Goal: Information Seeking & Learning: Compare options

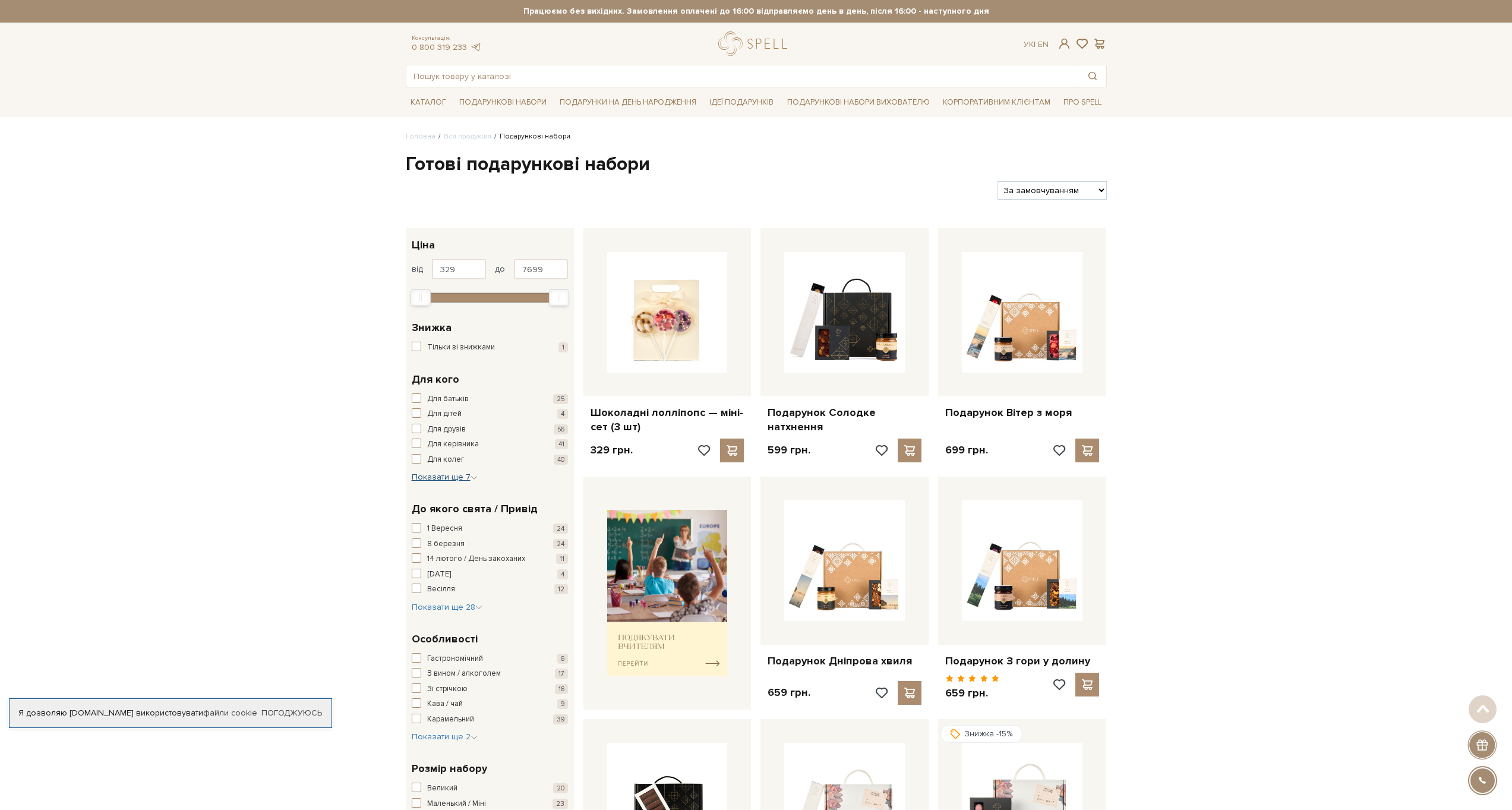
scroll to position [7, 0]
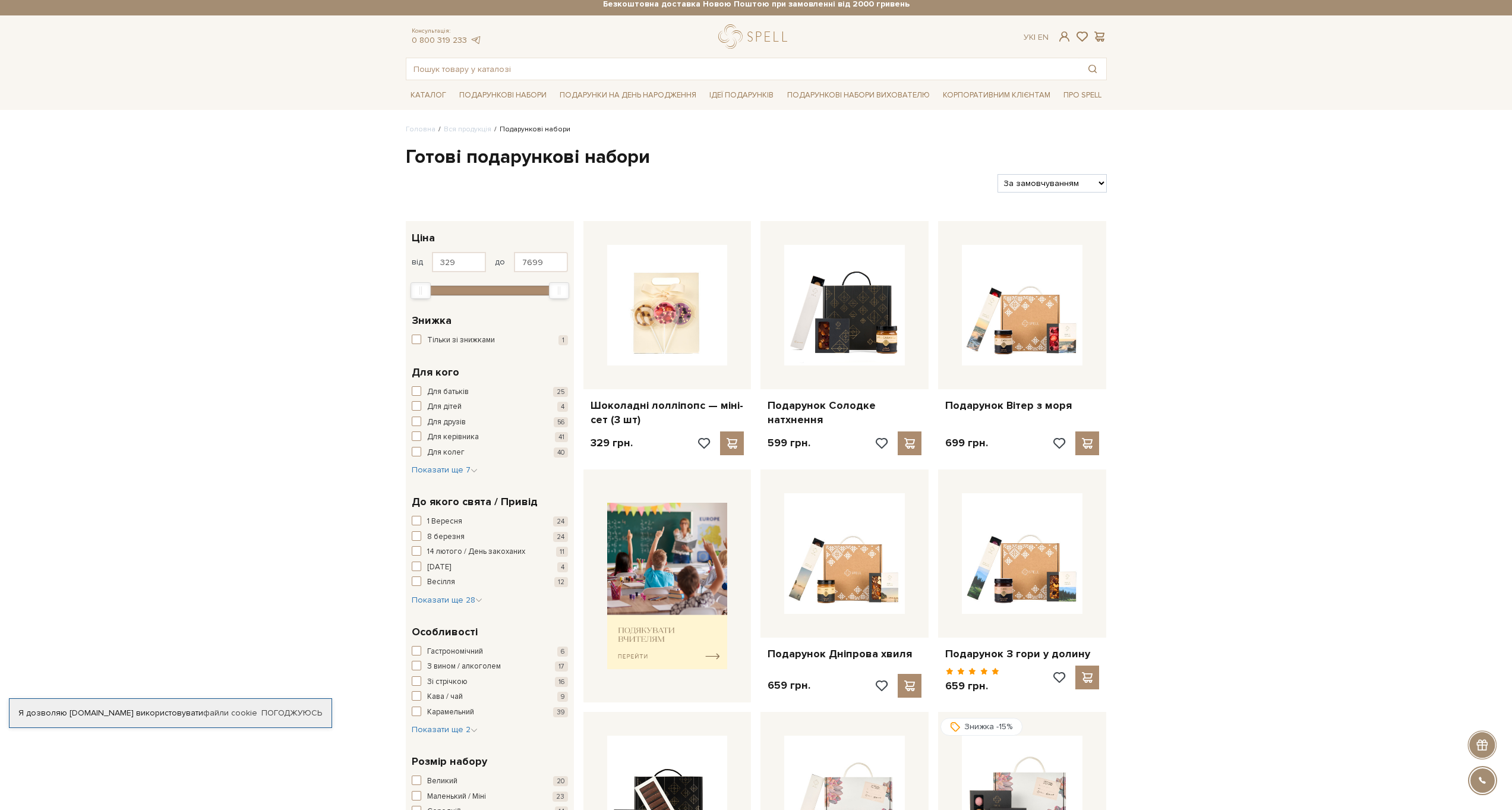
select select "https://spellchocolate.com/our-productions/podarunkovi-box/?sort=p.price&order=…"
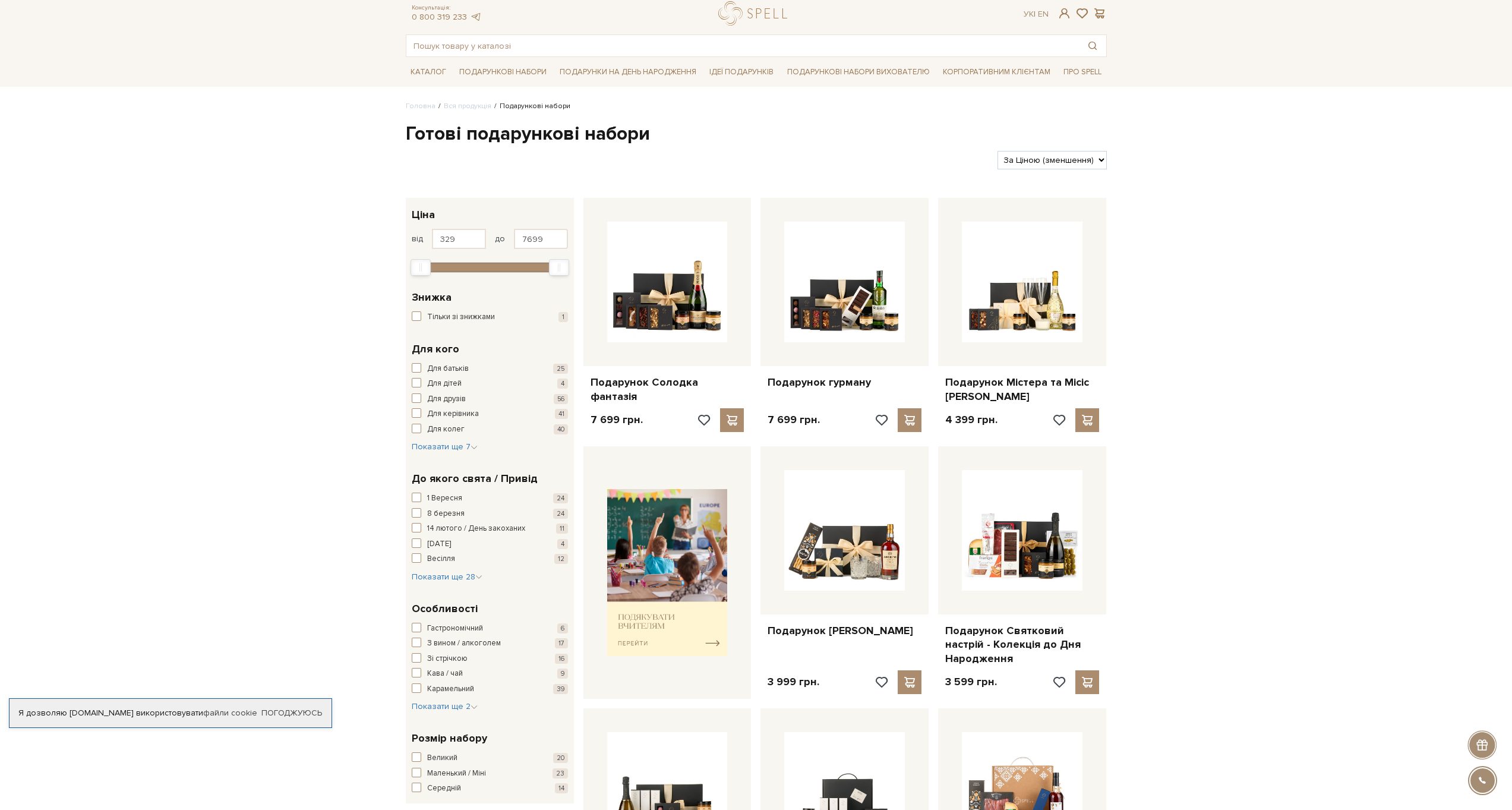
scroll to position [234, 0]
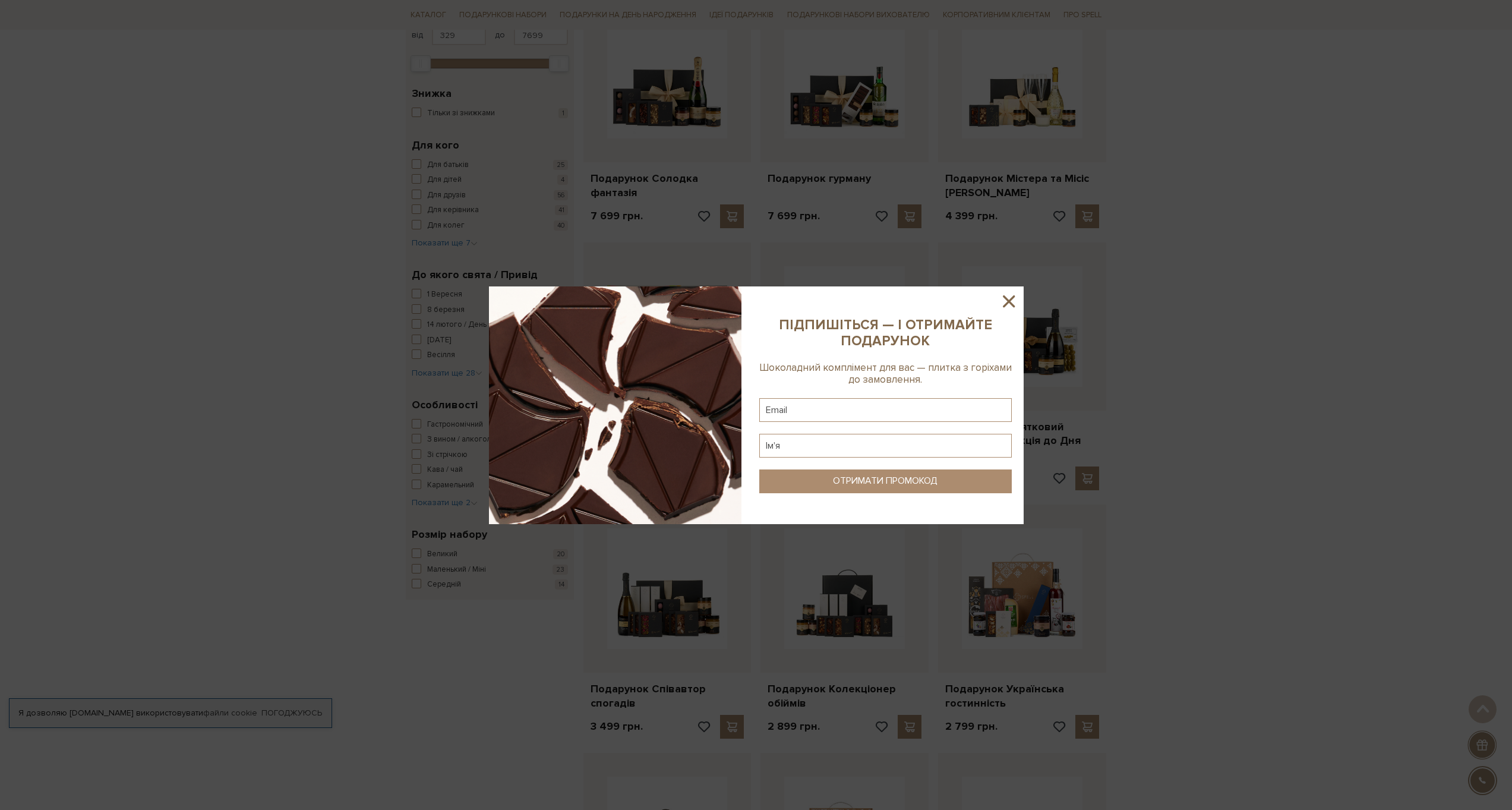
click at [1007, 297] on icon at bounding box center [1009, 301] width 20 height 20
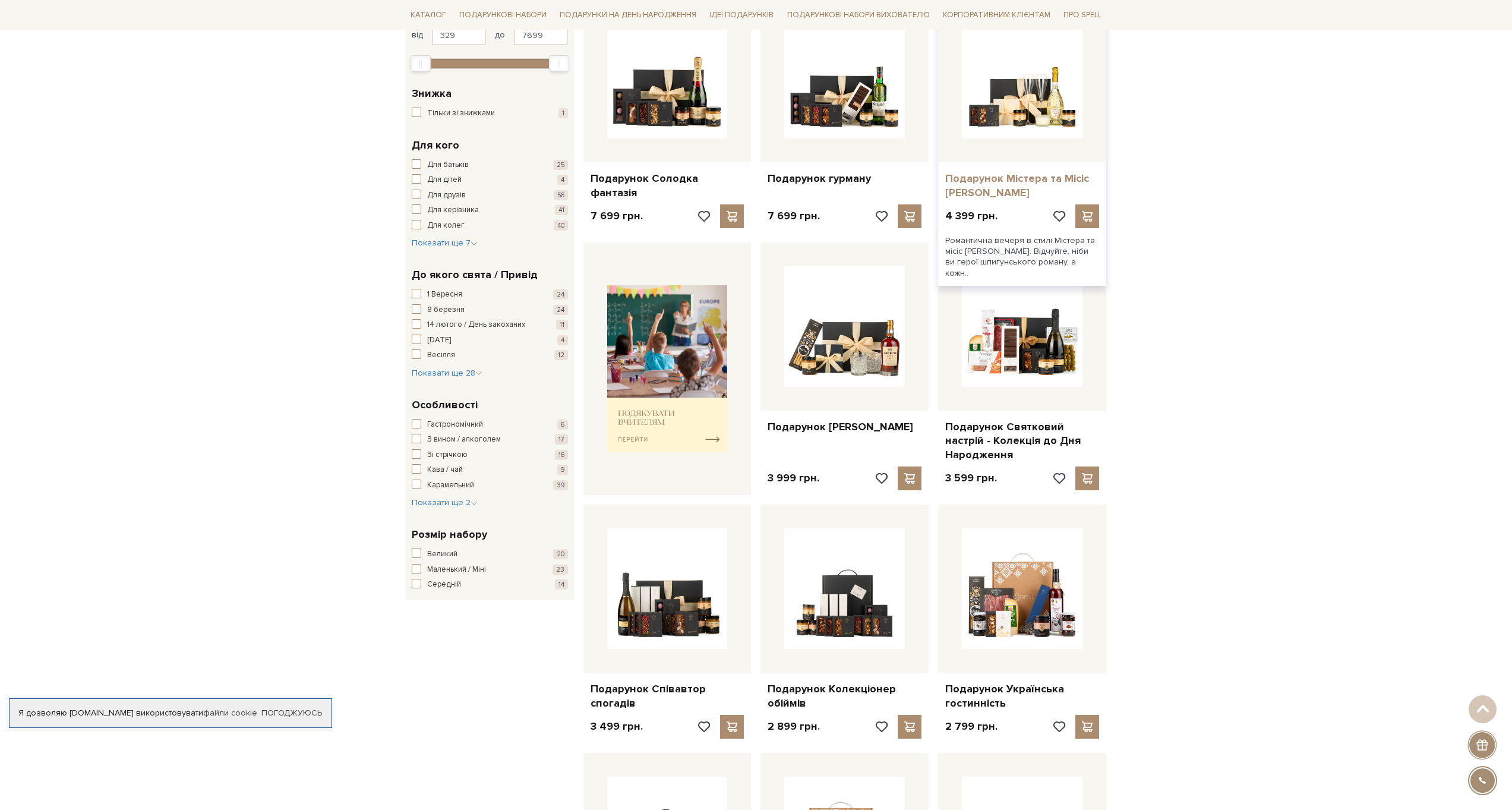
click at [1007, 172] on link "Подарунок Містера та Місіс [PERSON_NAME]" at bounding box center [1022, 186] width 154 height 28
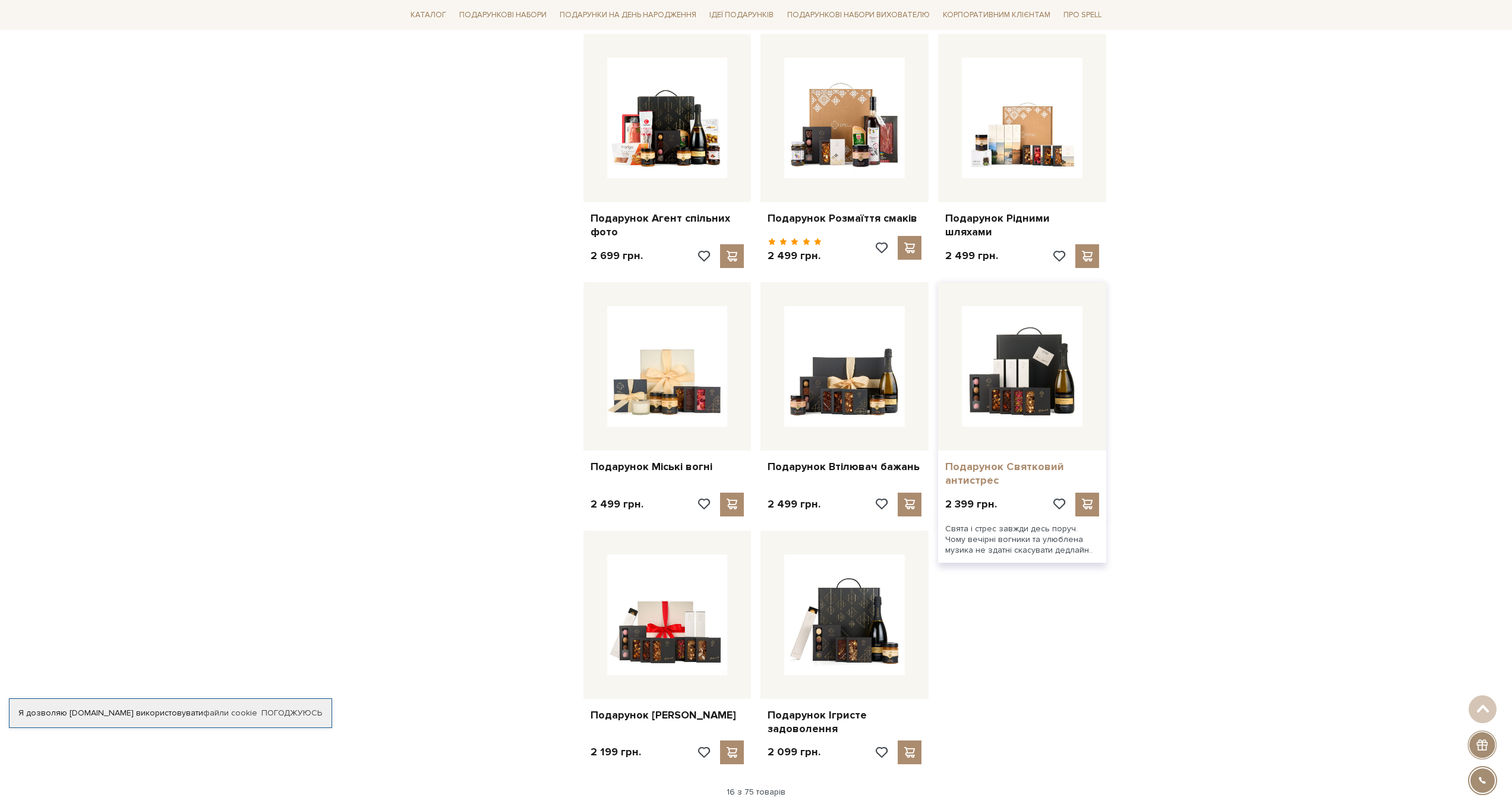
scroll to position [1014, 0]
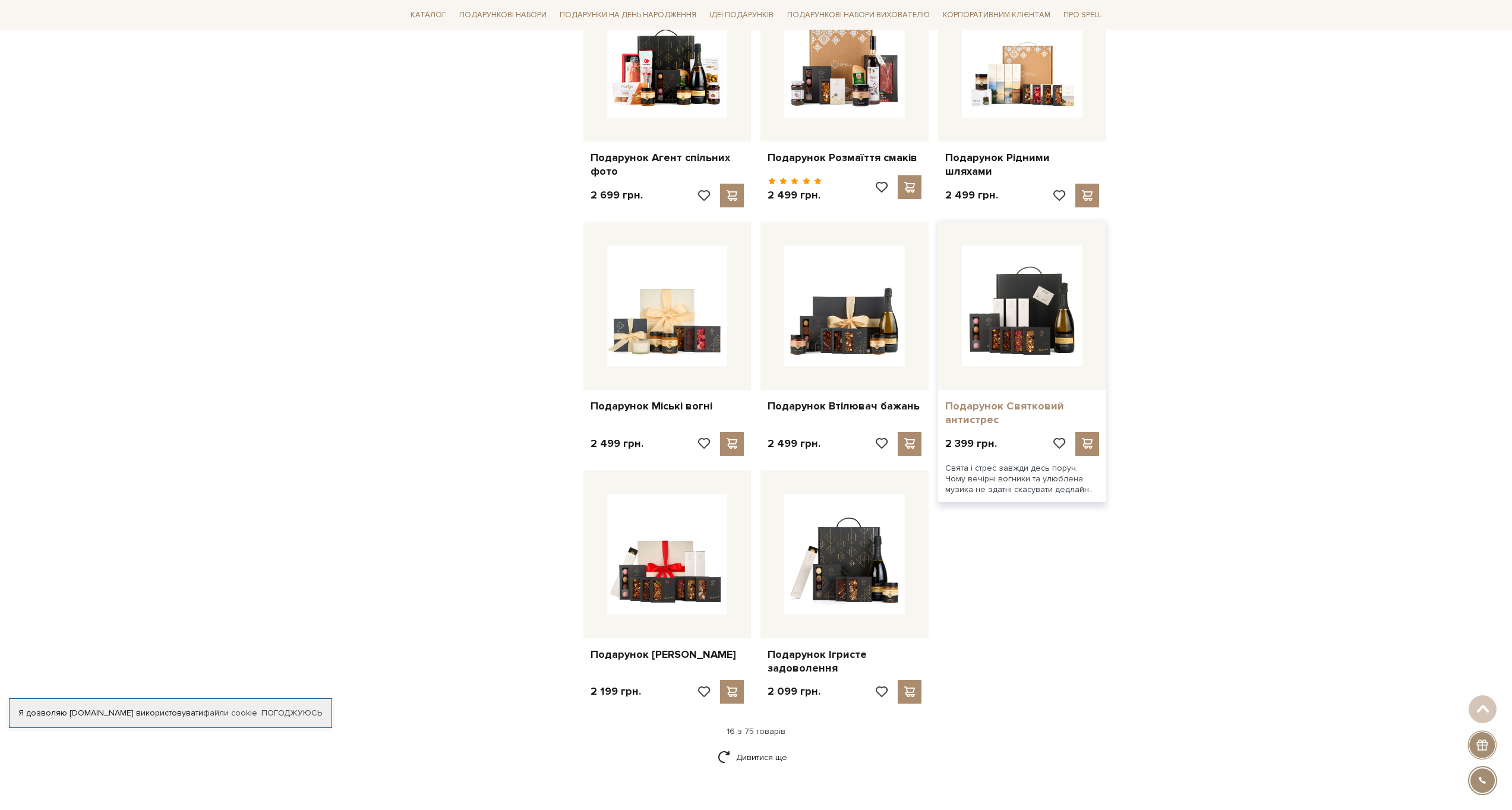
click at [1021, 400] on link "Подарунок Святковий антистрес" at bounding box center [1022, 413] width 154 height 28
